Goal: Transaction & Acquisition: Purchase product/service

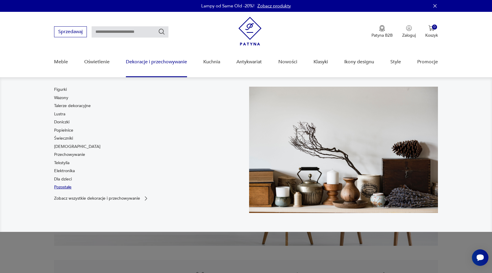
click at [62, 187] on link "Pozostałe" at bounding box center [62, 187] width 17 height 6
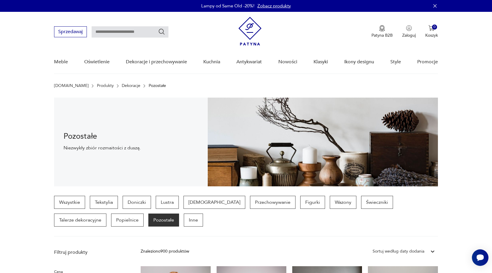
click at [121, 38] on div "Sprzedawaj Patyna B2B Zaloguj 0 Koszyk Twój koszyk ( 0 ) Brak produktów w koszy…" at bounding box center [246, 29] width 384 height 34
click at [121, 34] on input "text" at bounding box center [130, 31] width 77 height 11
type input "*****"
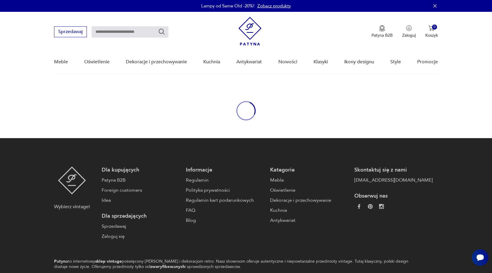
type input "*****"
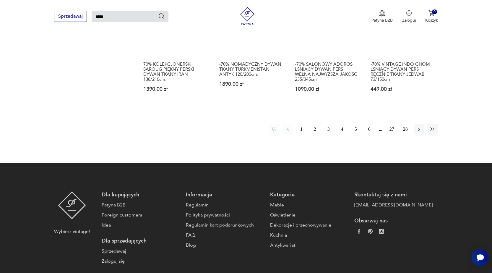
scroll to position [520, 0]
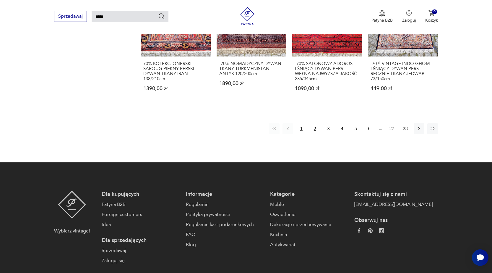
click at [314, 123] on button "2" at bounding box center [315, 128] width 11 height 11
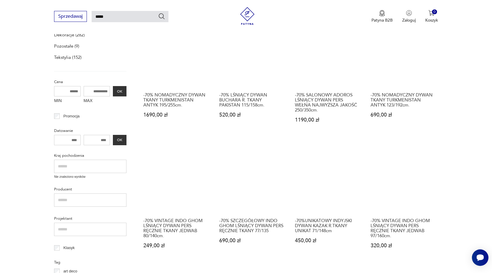
scroll to position [80, 0]
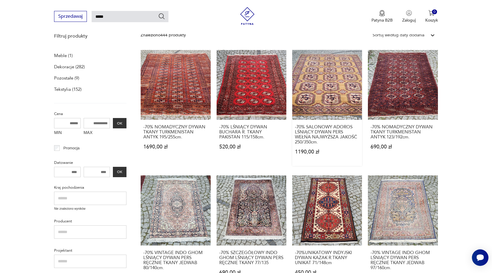
click at [339, 86] on link "-70% SALONOWY ADOROS LŚNIĄCY DYWAN PERS WEŁNA NAJWYŻSZA JAKOŚĆ 250/350cm. 1190,…" at bounding box center [327, 108] width 70 height 116
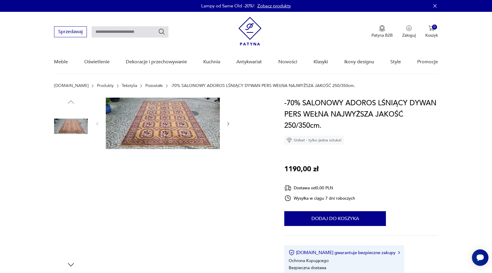
click at [71, 162] on img at bounding box center [71, 164] width 34 height 34
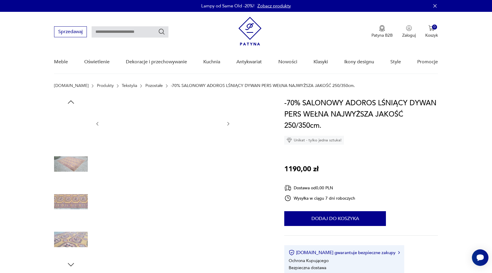
click at [163, 132] on img at bounding box center [163, 123] width 114 height 51
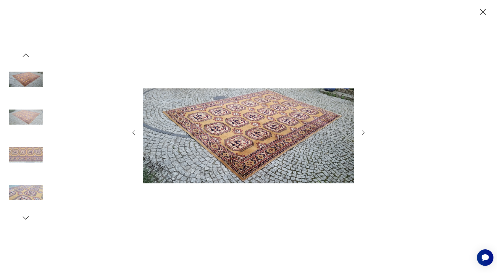
click at [364, 133] on icon "button" at bounding box center [363, 132] width 3 height 5
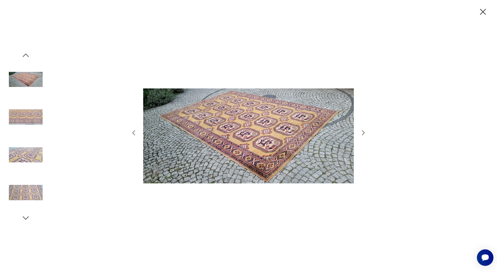
click at [364, 133] on icon "button" at bounding box center [363, 132] width 3 height 5
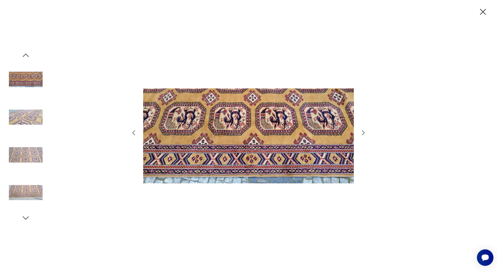
click at [364, 133] on icon "button" at bounding box center [363, 132] width 3 height 5
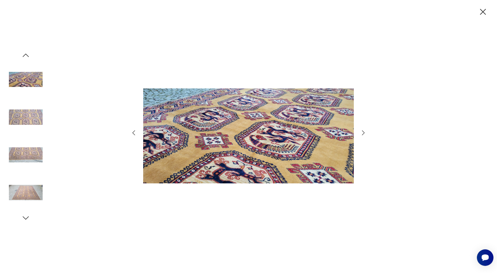
click at [364, 133] on icon "button" at bounding box center [363, 132] width 3 height 5
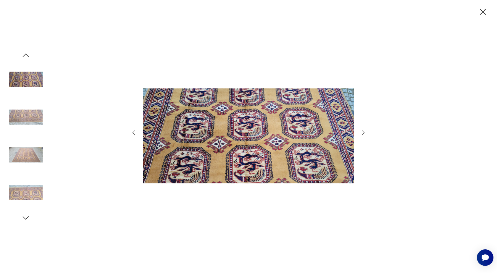
click at [364, 133] on icon "button" at bounding box center [363, 132] width 3 height 5
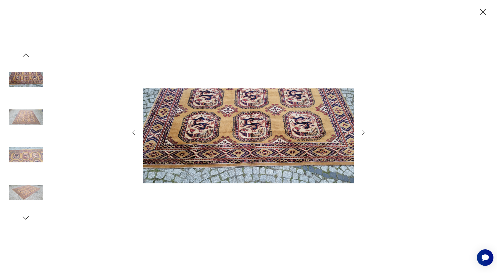
type input "*****"
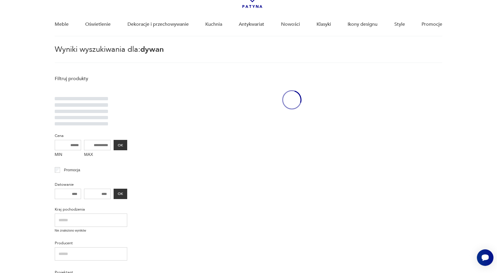
scroll to position [80, 0]
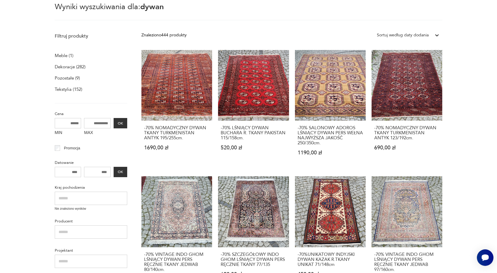
click at [203, 151] on div "-70% NOMADYCZNY DYWAN TKANY TURKMENISTAN ANTYK 195/255cm. 1690,00 zł" at bounding box center [176, 141] width 71 height 41
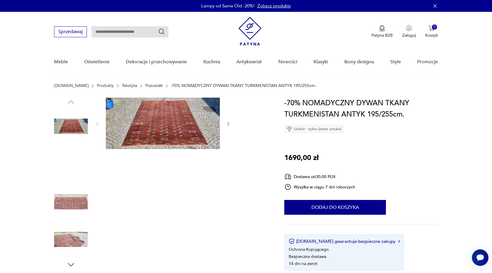
type input "*****"
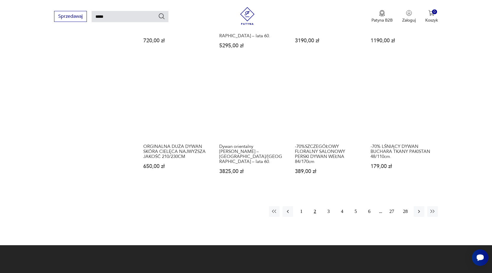
scroll to position [435, 0]
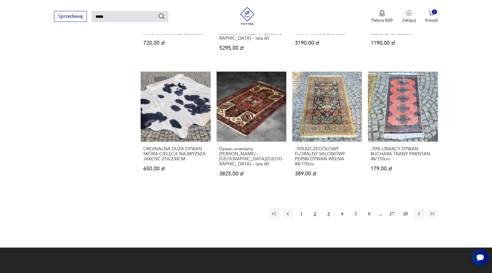
click at [328, 208] on button "3" at bounding box center [329, 213] width 11 height 11
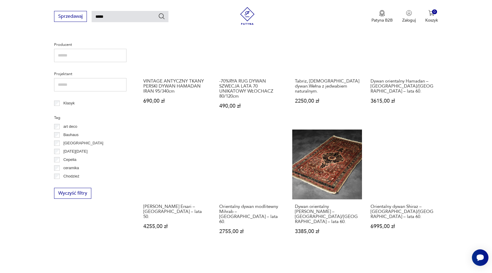
scroll to position [287, 0]
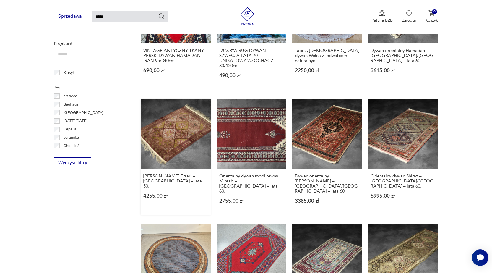
click at [188, 125] on link "[PERSON_NAME] Ersari – [GEOGRAPHIC_DATA] – lata 50. 4255,00 zł" at bounding box center [176, 157] width 70 height 116
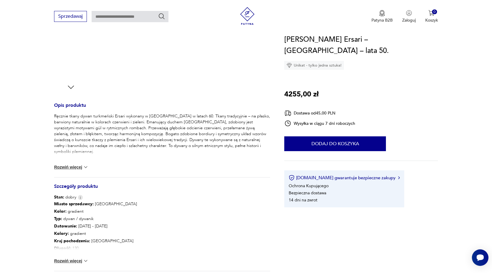
scroll to position [296, 0]
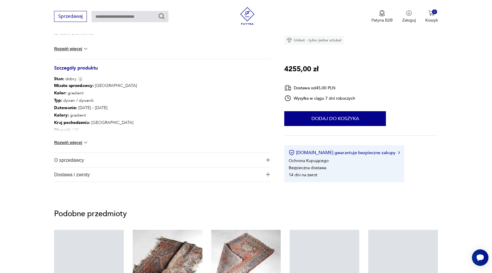
click at [86, 141] on img at bounding box center [86, 143] width 6 height 6
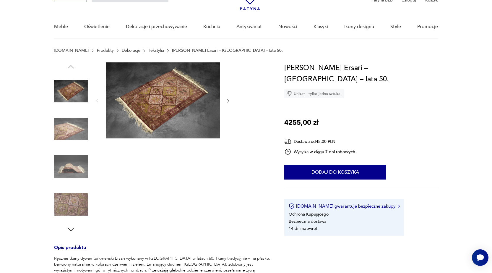
scroll to position [30, 0]
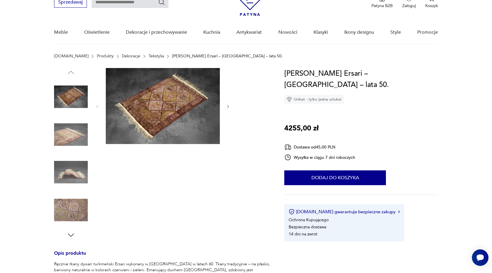
click at [74, 140] on img at bounding box center [71, 135] width 34 height 34
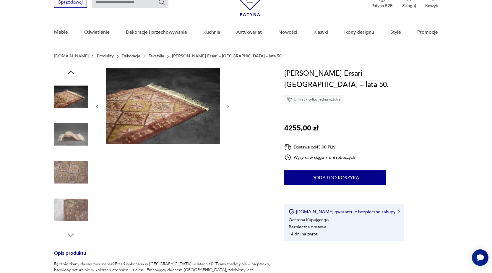
click at [73, 152] on div at bounding box center [71, 135] width 34 height 35
click at [75, 166] on img at bounding box center [71, 172] width 34 height 34
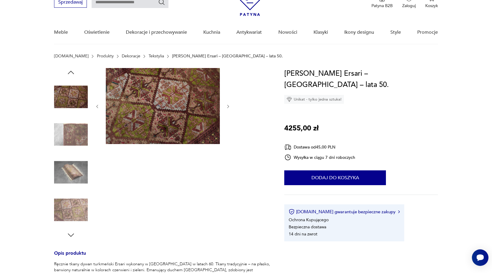
click at [77, 199] on img at bounding box center [71, 210] width 34 height 34
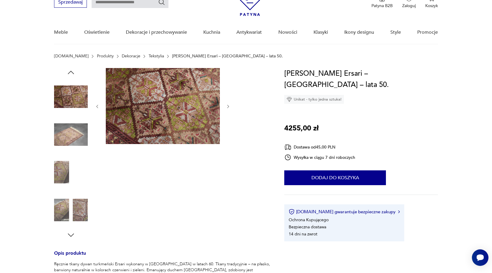
type input "*****"
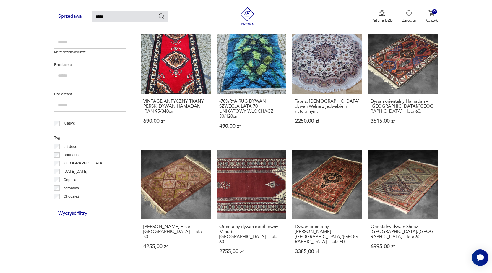
scroll to position [444, 0]
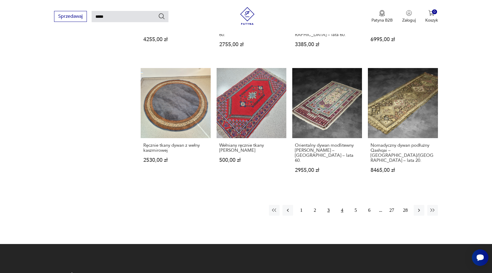
click at [342, 205] on button "4" at bounding box center [342, 210] width 11 height 11
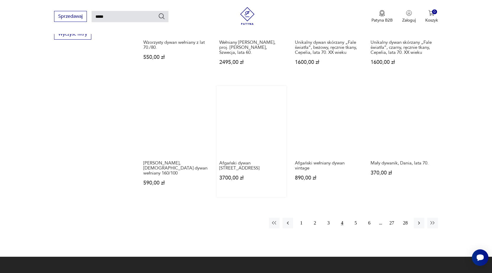
scroll to position [405, 0]
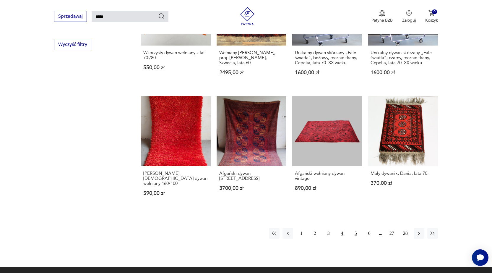
click at [355, 228] on button "5" at bounding box center [356, 233] width 11 height 11
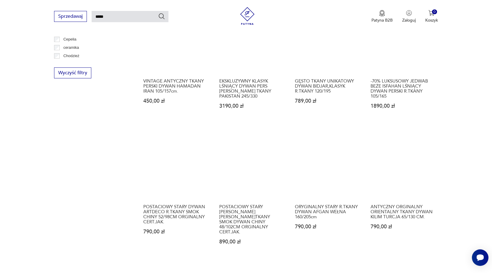
scroll to position [376, 0]
